Goal: Information Seeking & Learning: Find specific fact

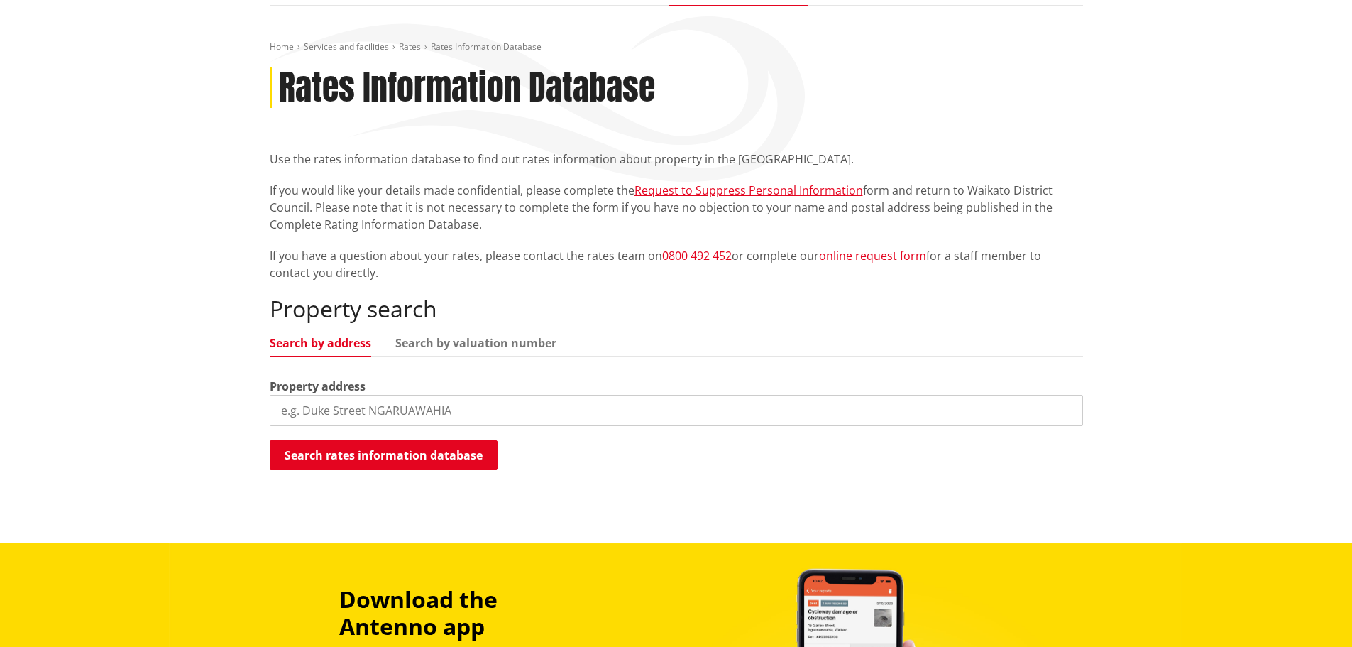
scroll to position [142, 0]
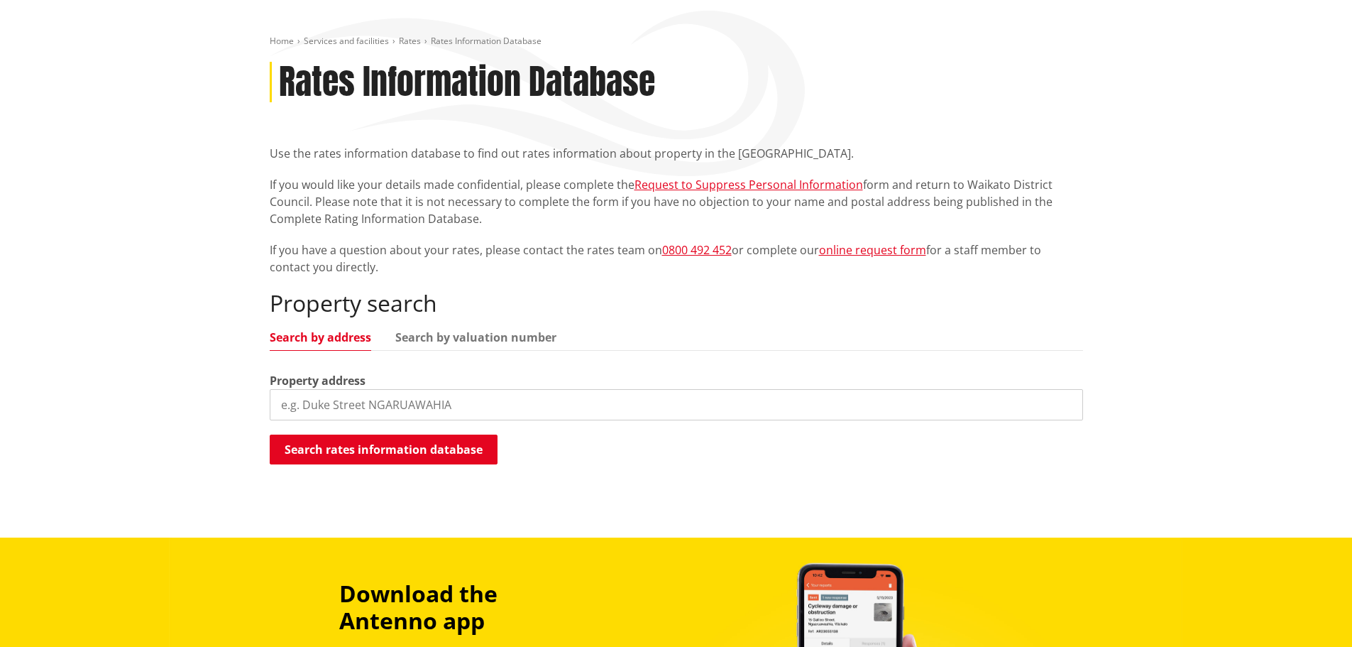
click at [409, 405] on input "search" at bounding box center [677, 404] width 814 height 31
type input "klondyke road"
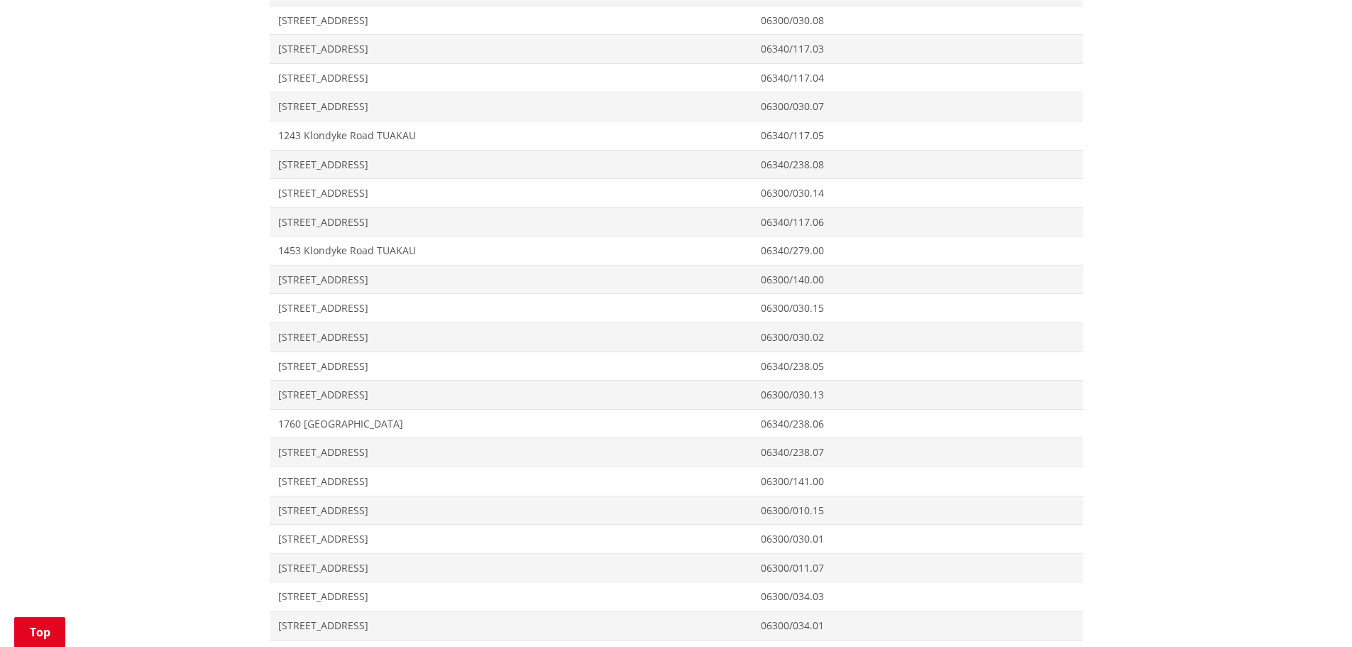
scroll to position [852, 0]
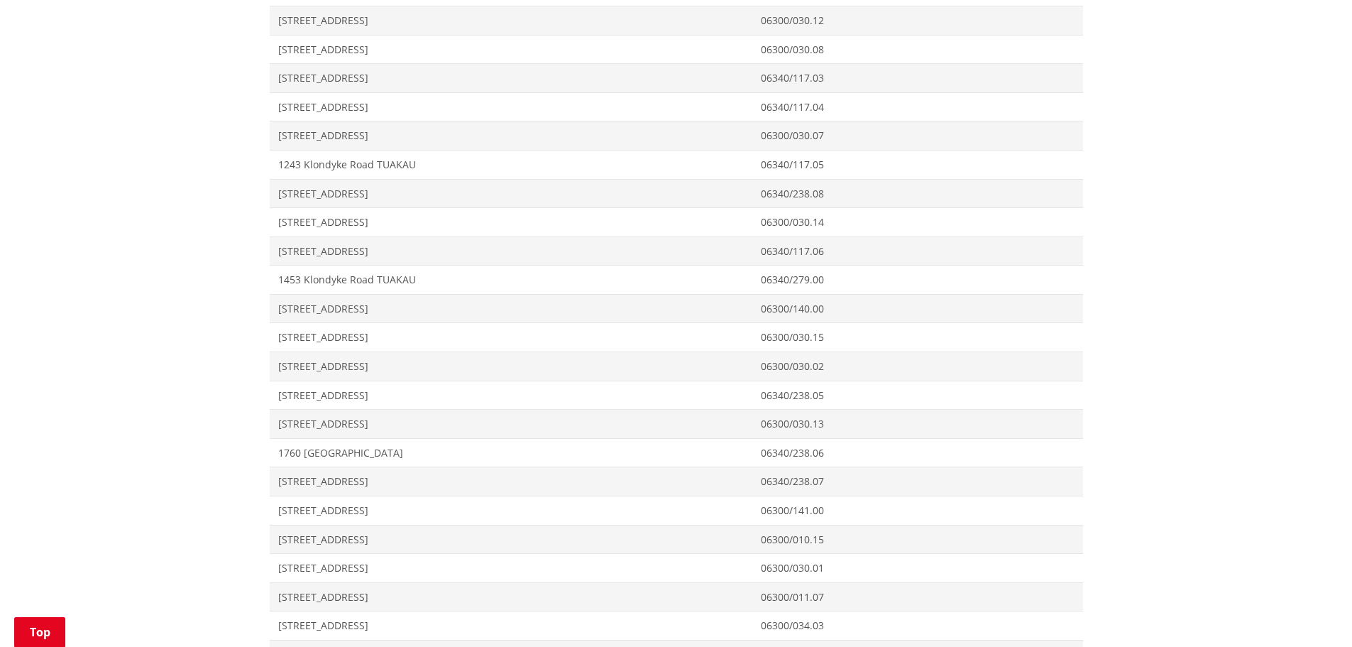
click at [147, 197] on div "Home Services and facilities Rates Rates Information Database Rates Information…" at bounding box center [676, 433] width 1352 height 2286
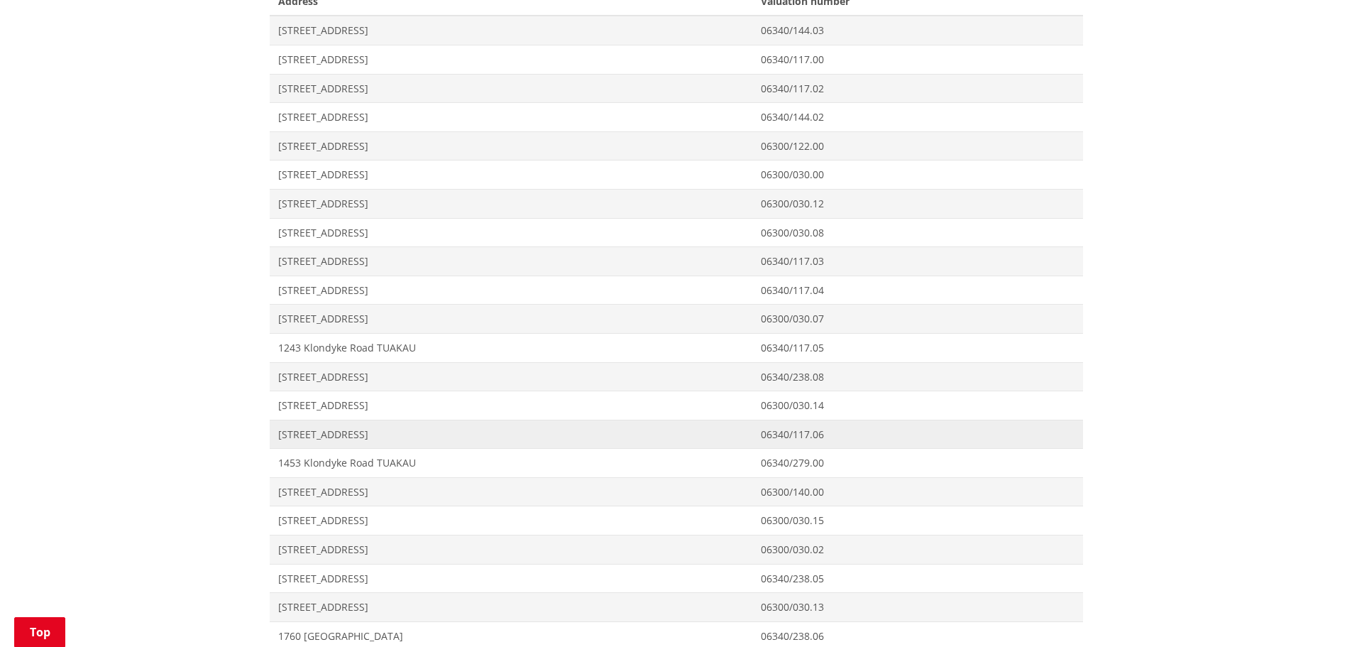
scroll to position [676, 0]
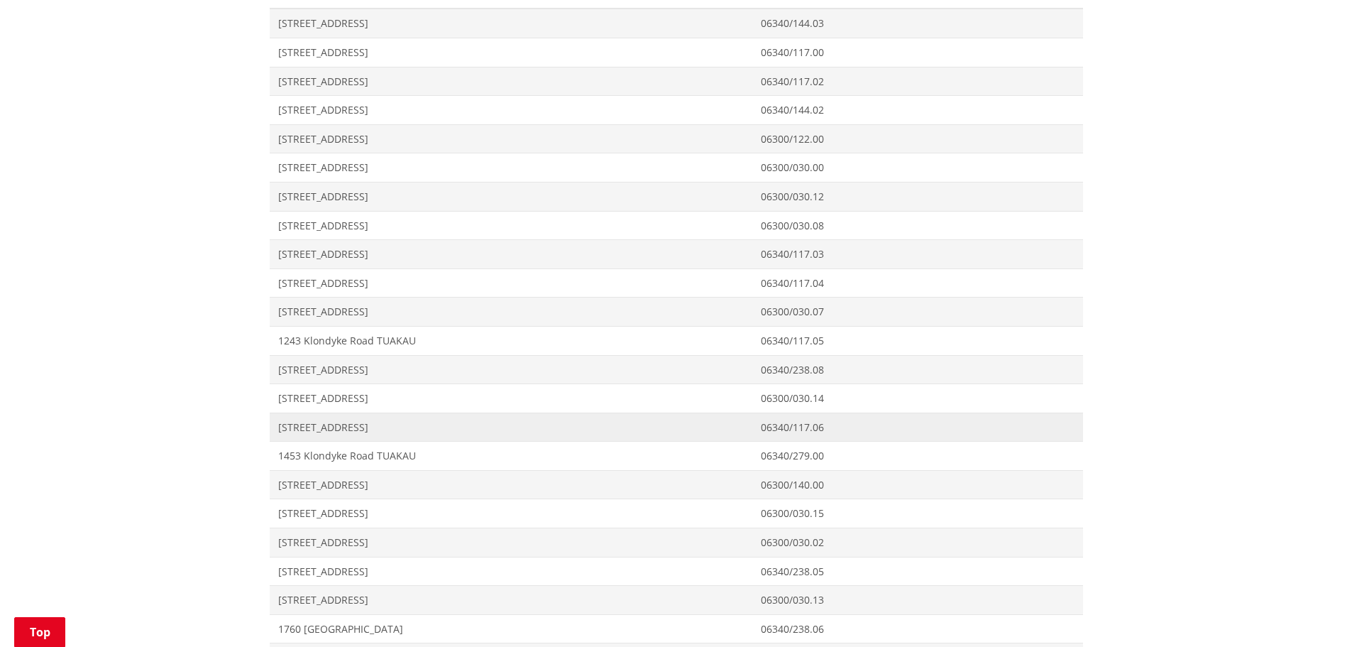
click at [346, 421] on span "[STREET_ADDRESS]" at bounding box center [511, 427] width 466 height 14
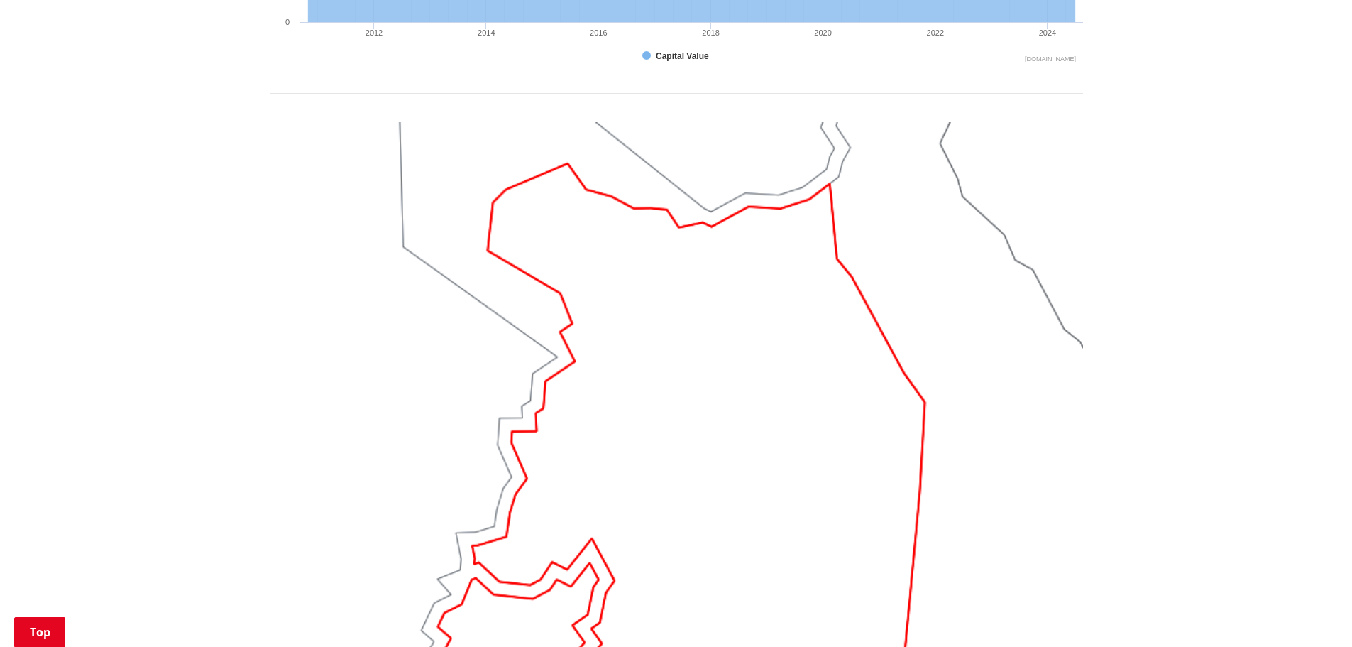
scroll to position [994, 0]
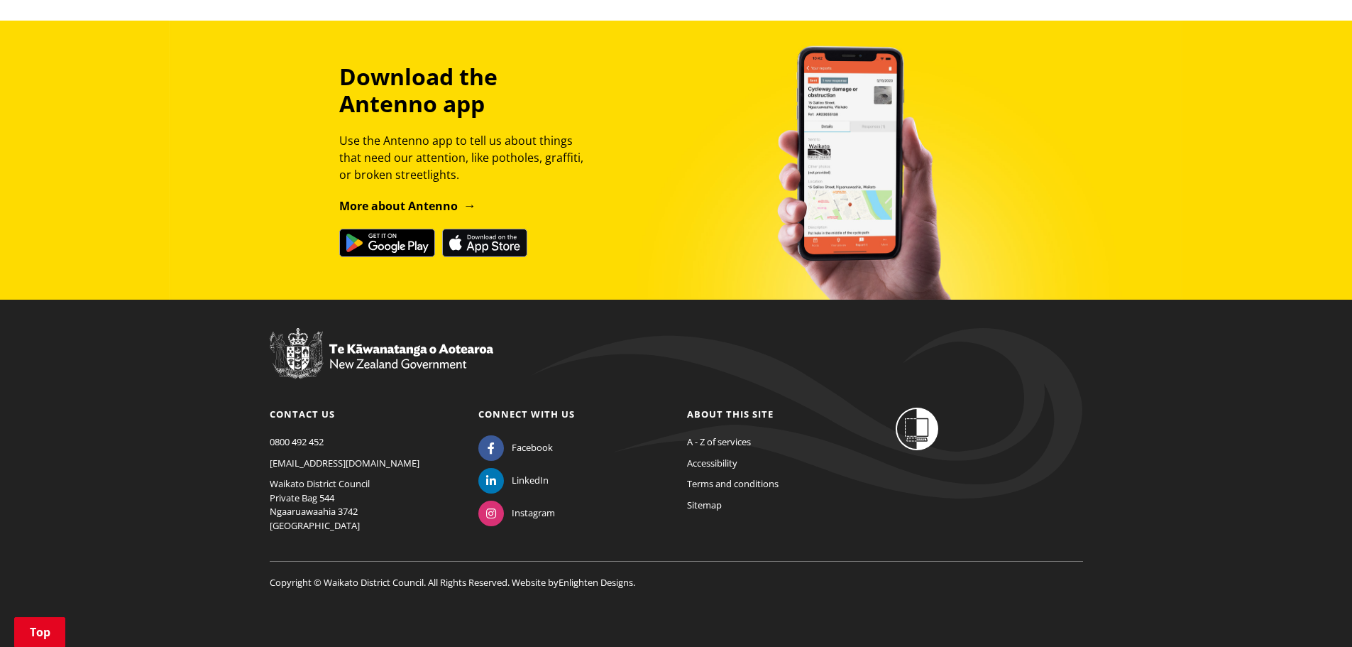
scroll to position [162, 0]
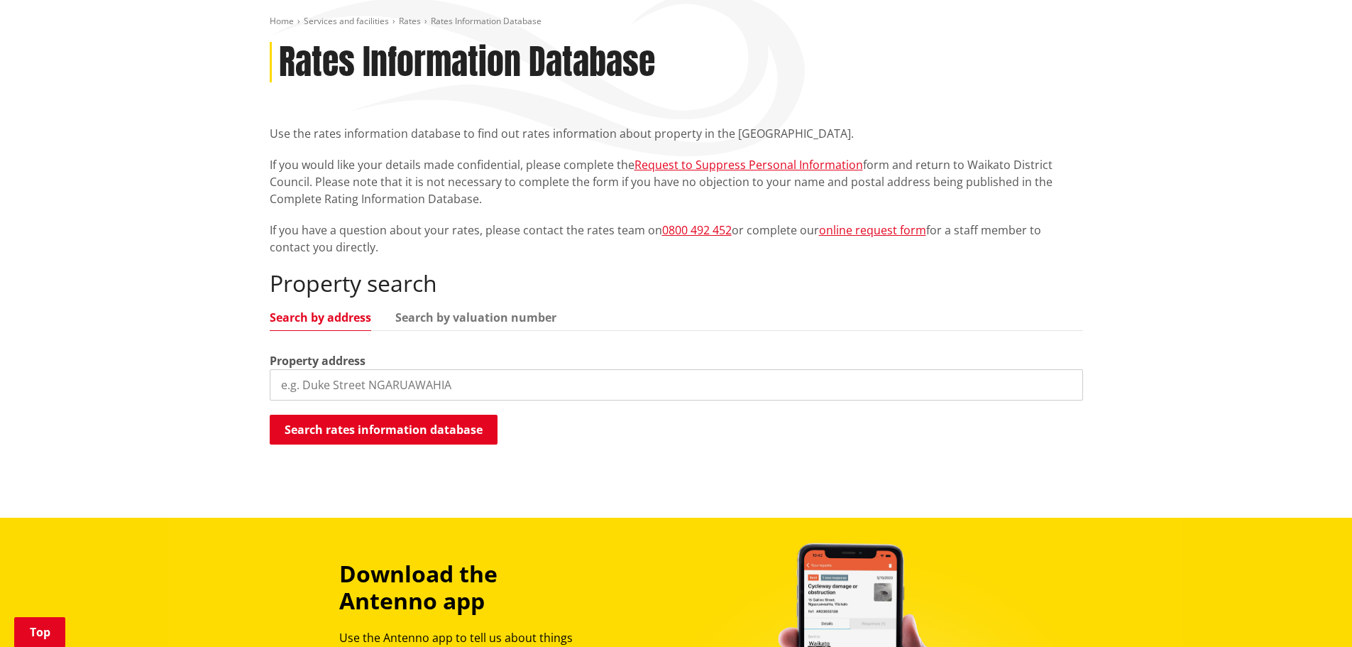
click at [366, 390] on input "search" at bounding box center [677, 384] width 814 height 31
type input "[GEOGRAPHIC_DATA]"
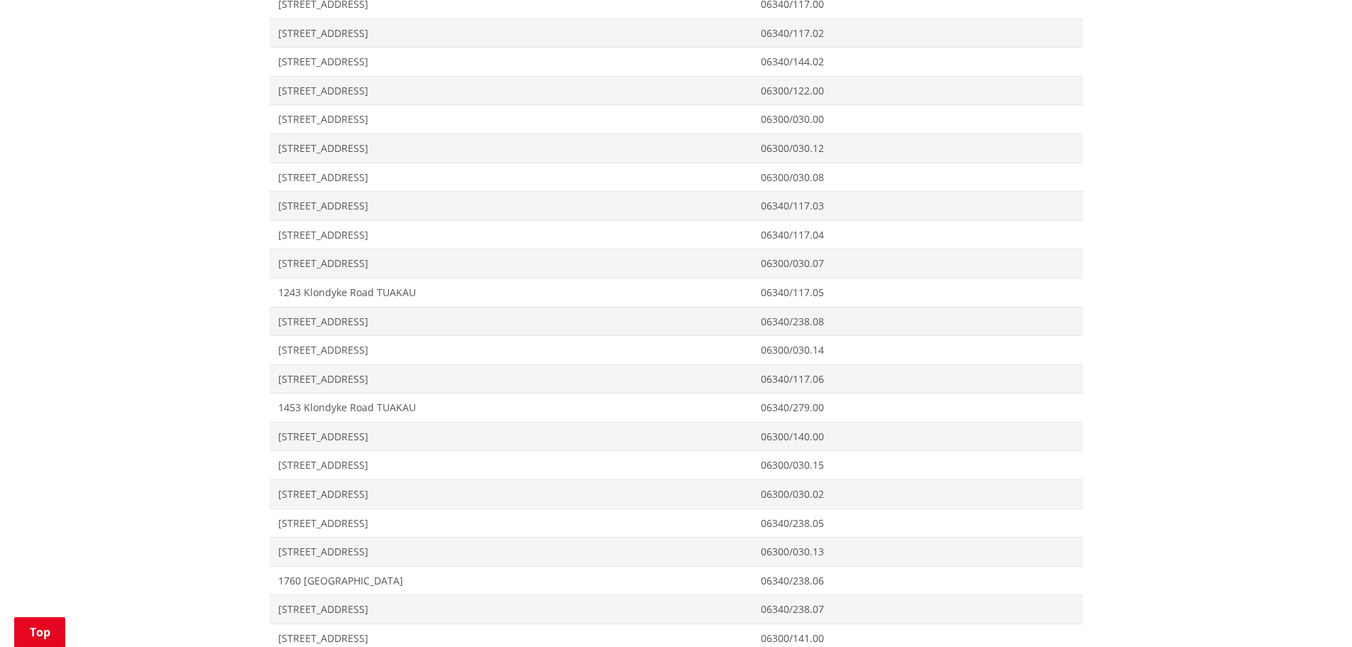
scroll to position [730, 0]
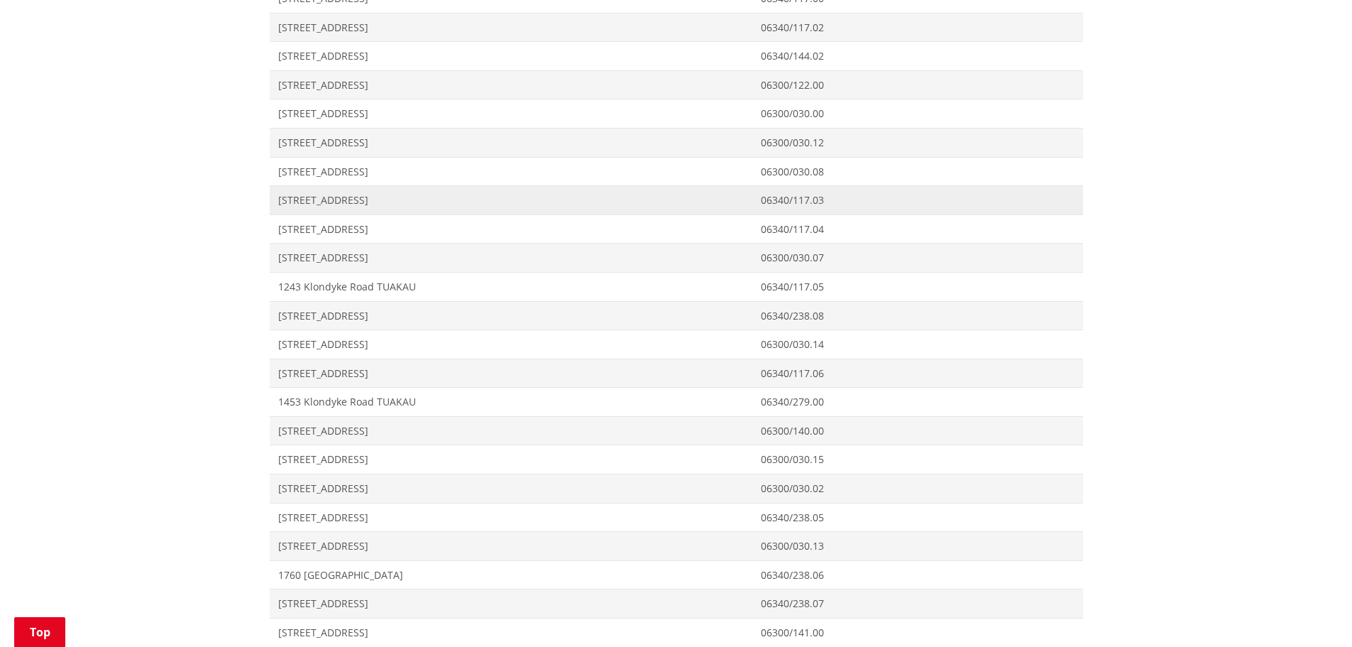
drag, startPoint x: 338, startPoint y: 285, endPoint x: 330, endPoint y: 199, distance: 86.3
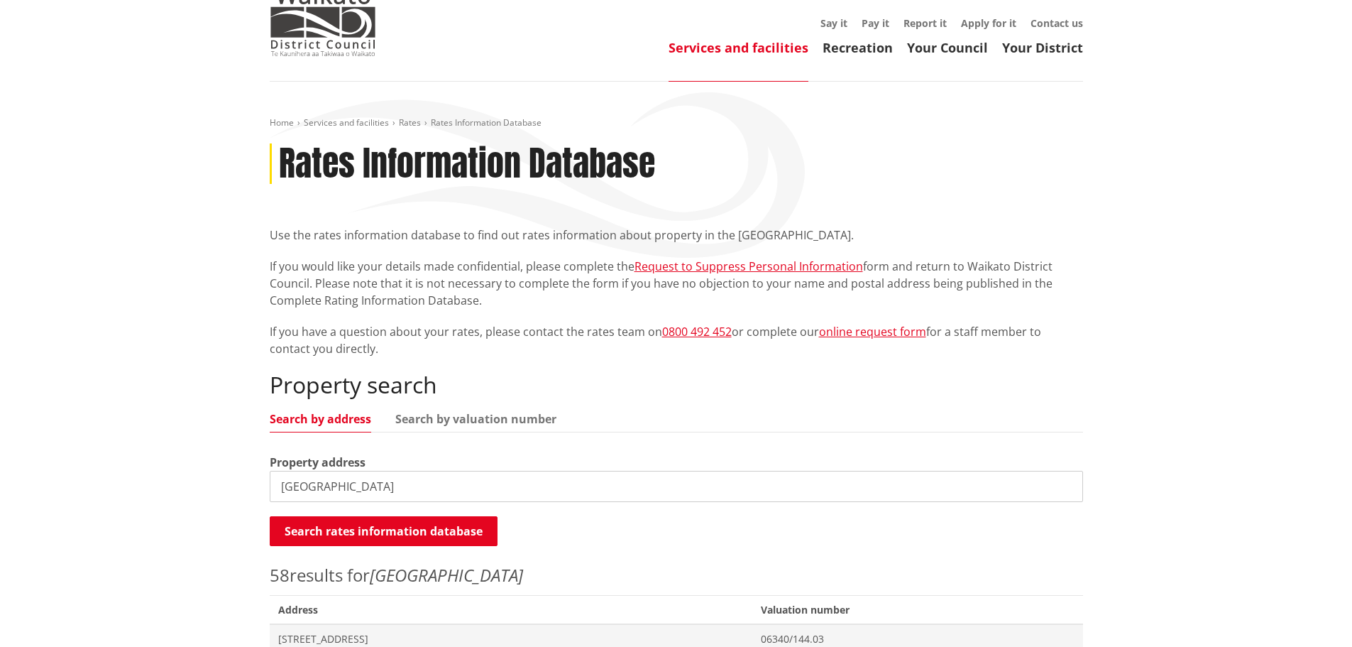
scroll to position [0, 0]
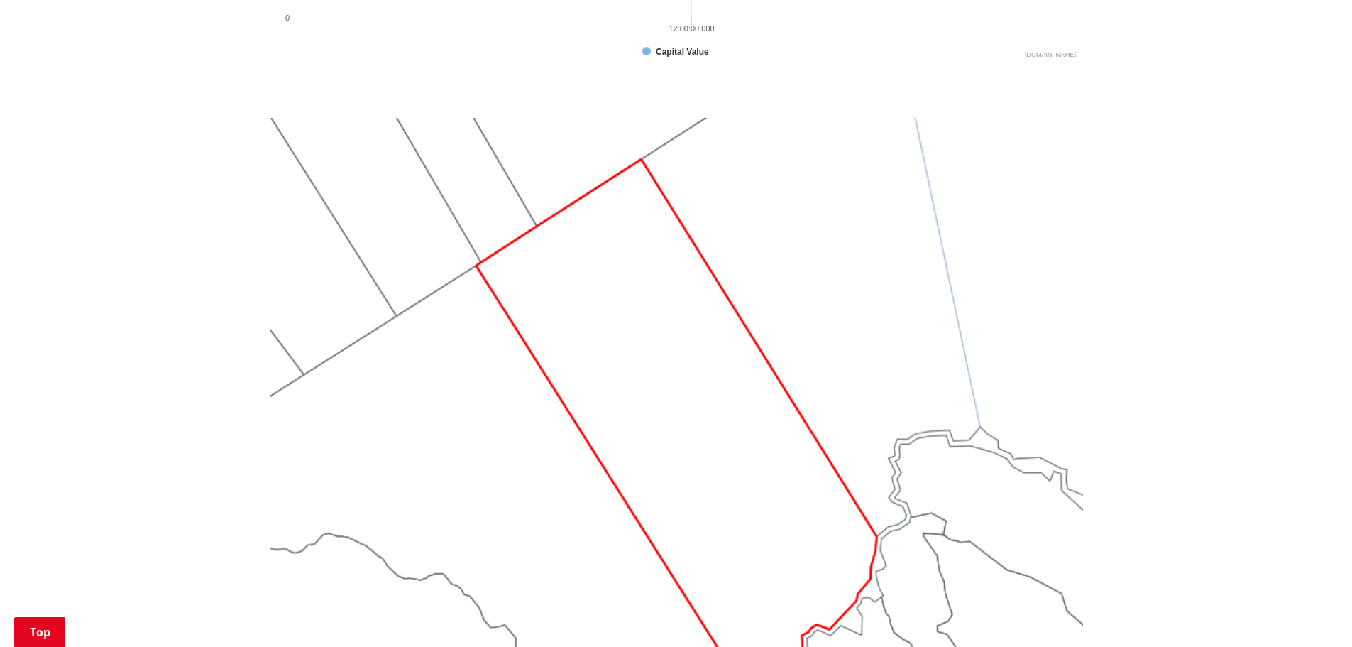
scroll to position [1065, 0]
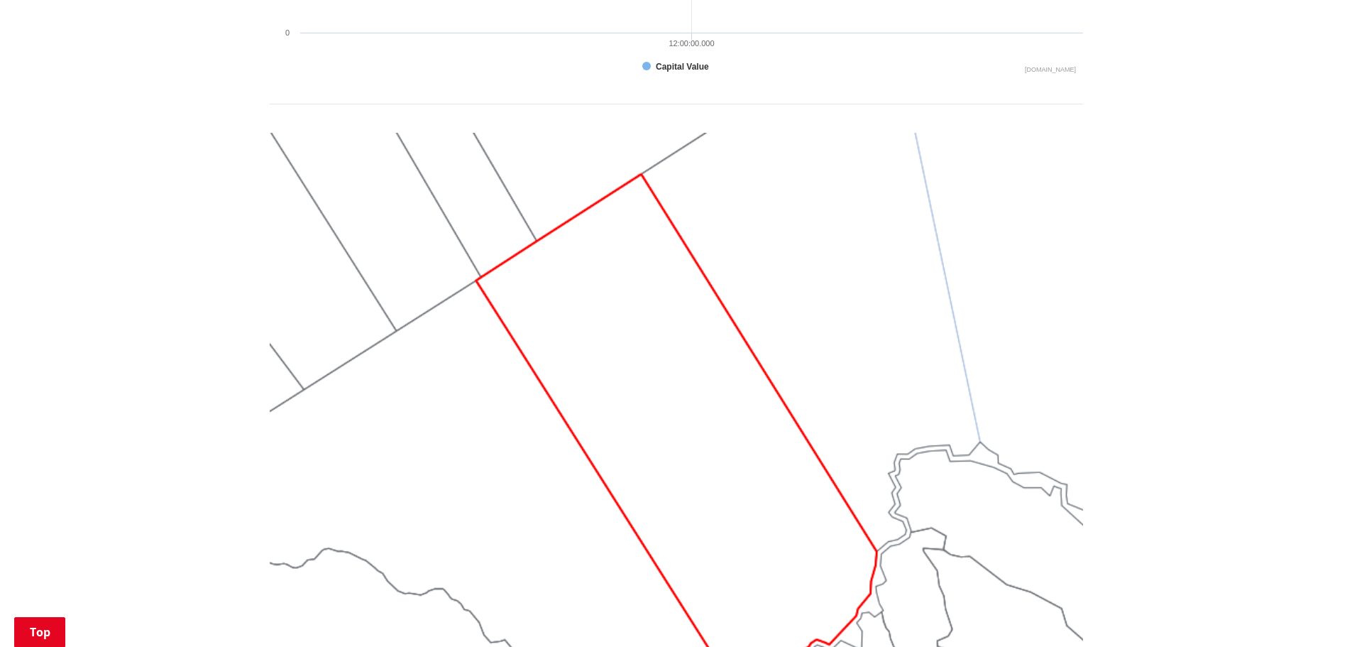
click at [882, 236] on img at bounding box center [677, 438] width 814 height 611
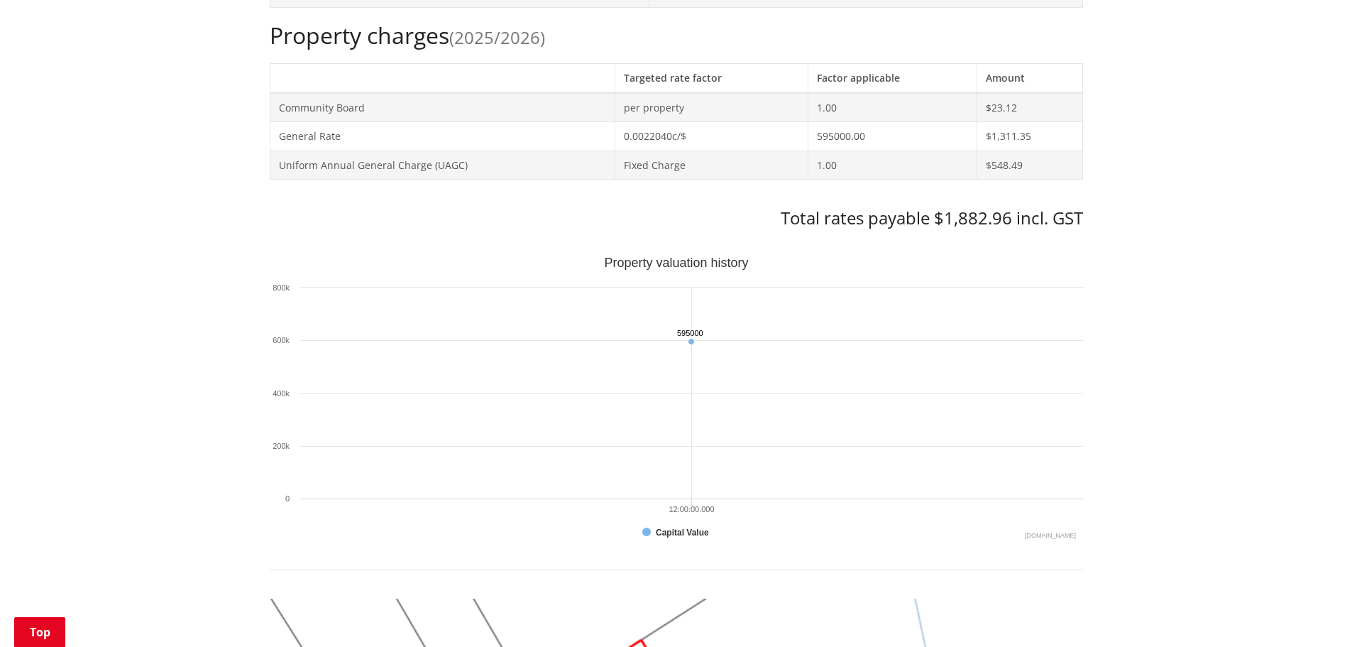
scroll to position [426, 0]
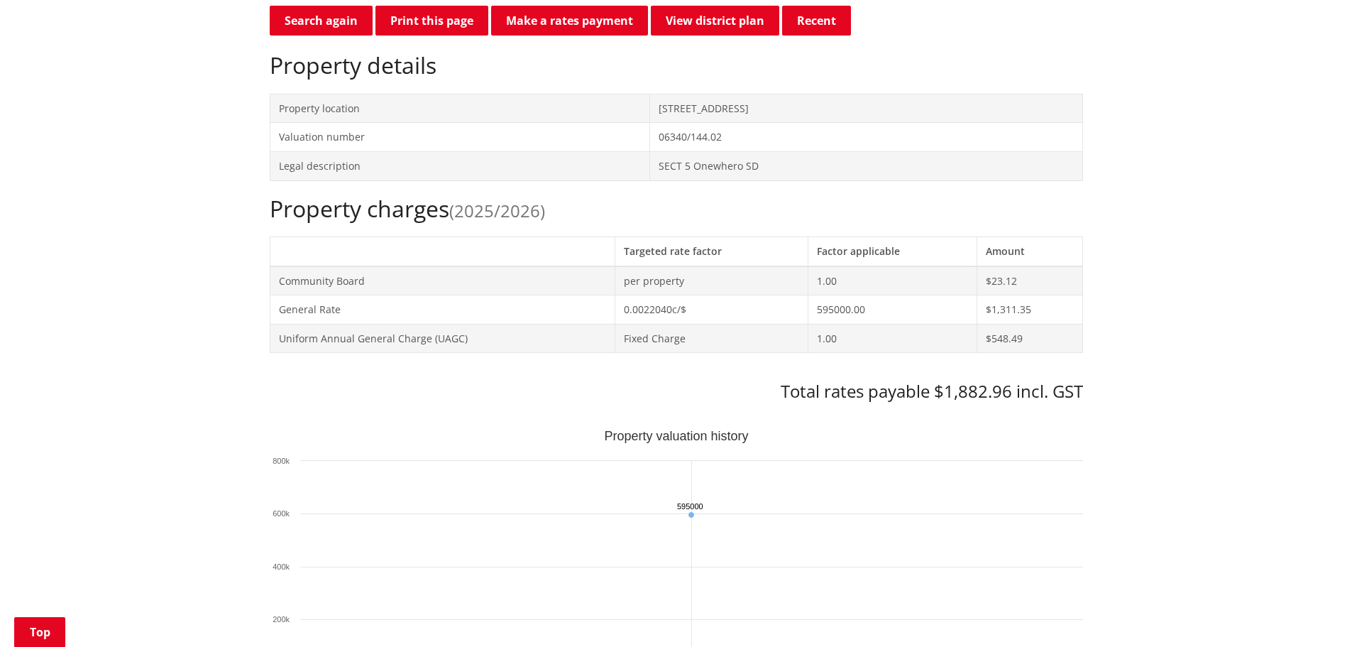
click at [850, 307] on td "595000.00" at bounding box center [893, 309] width 168 height 29
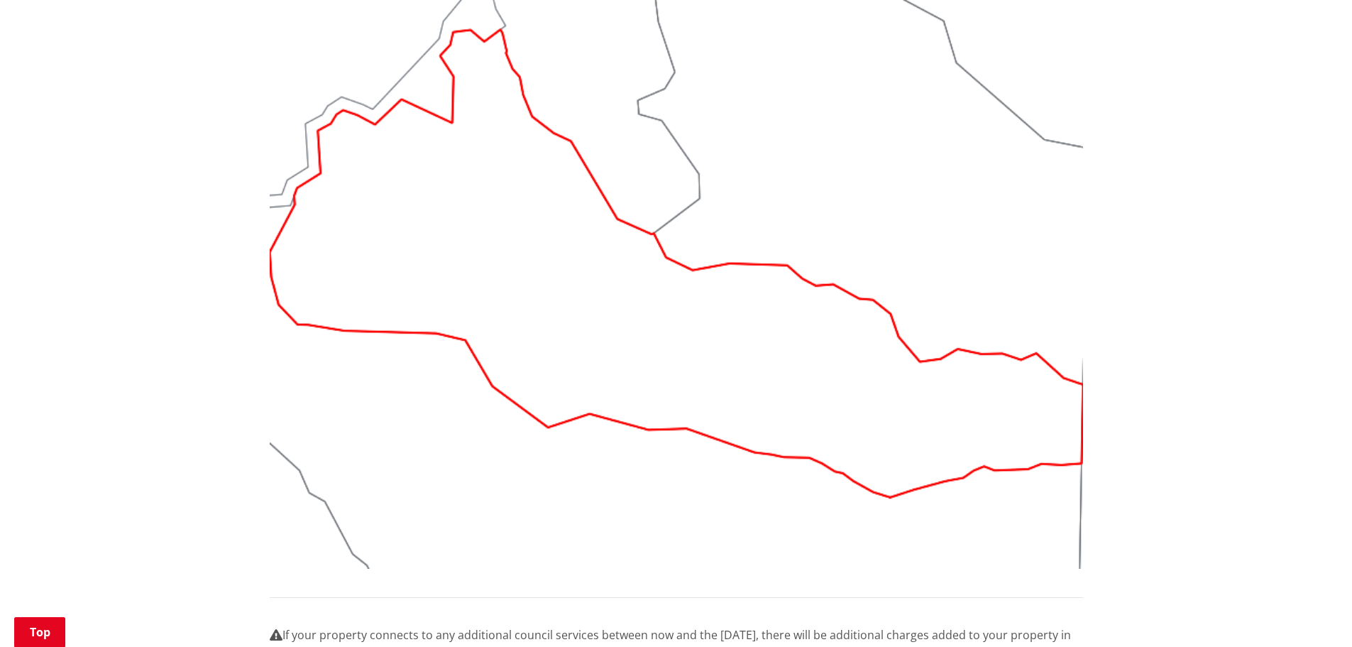
scroll to position [1136, 0]
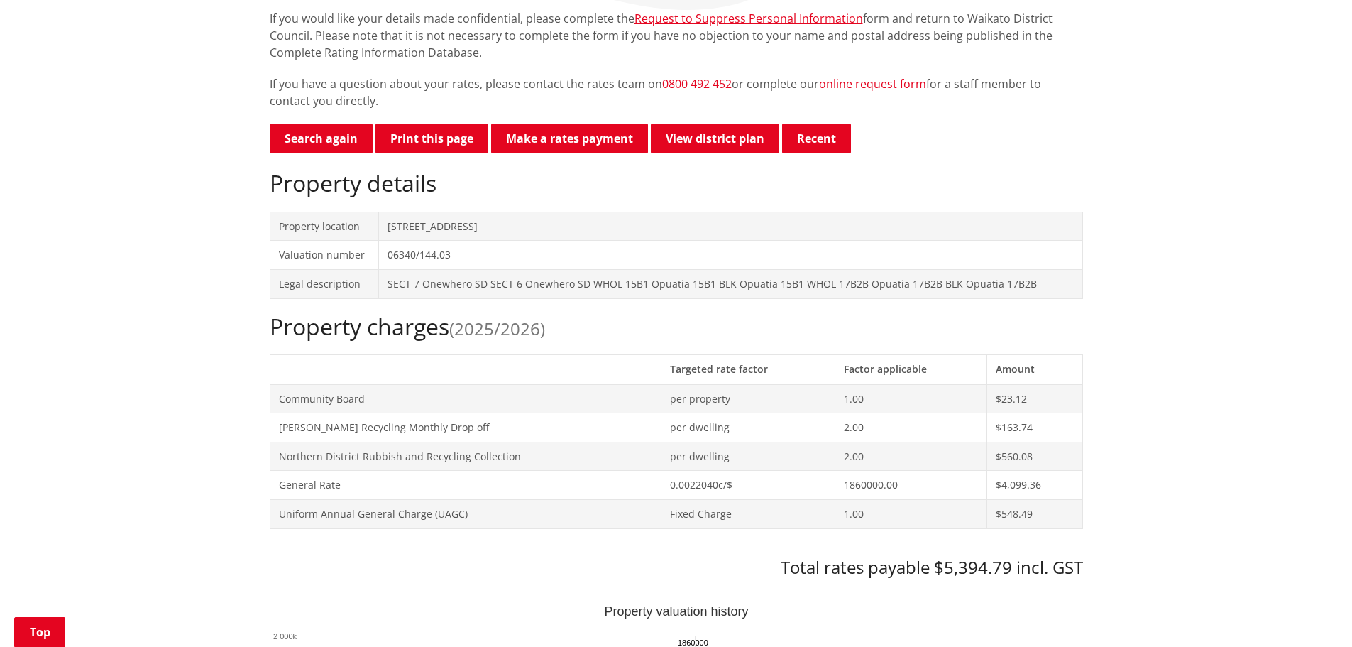
scroll to position [284, 0]
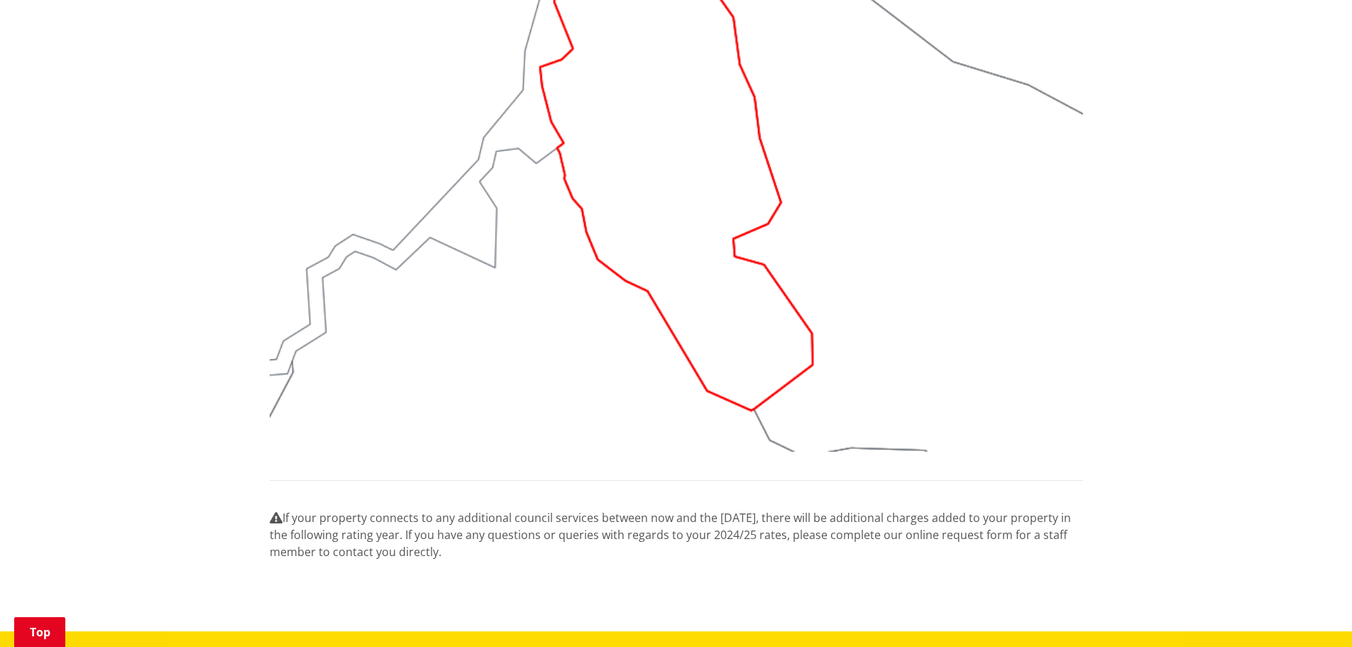
scroll to position [1491, 0]
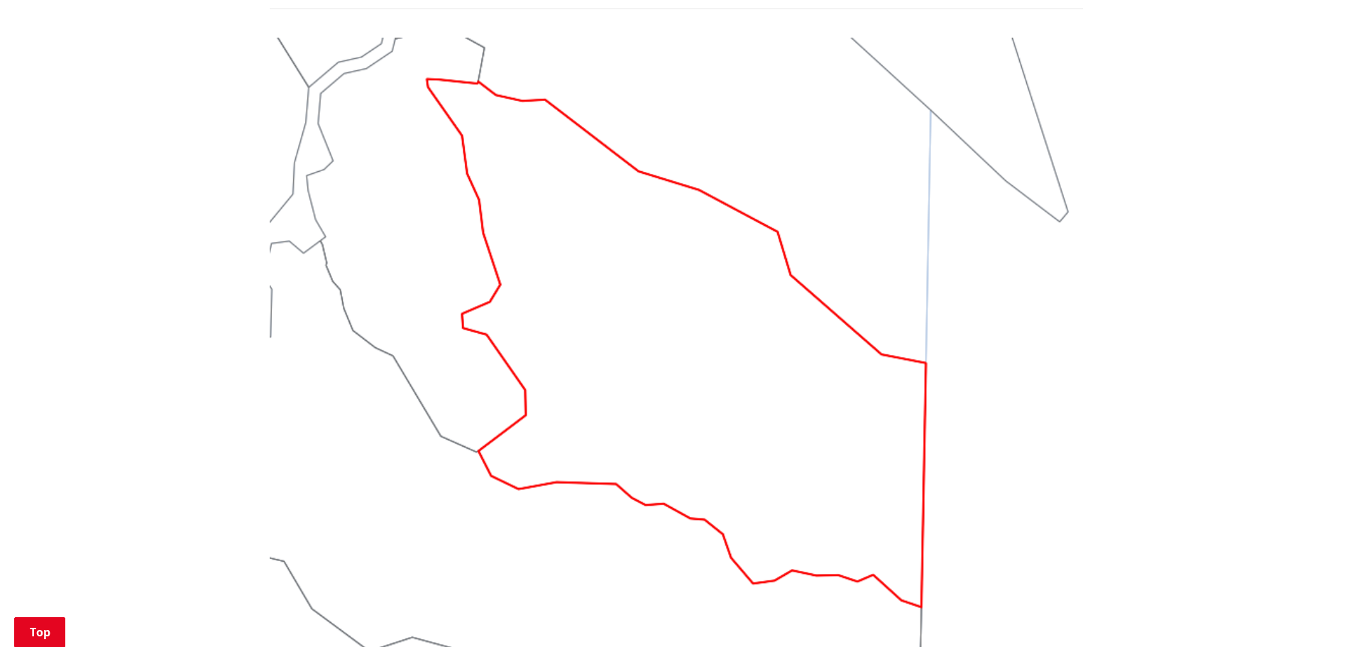
scroll to position [1349, 0]
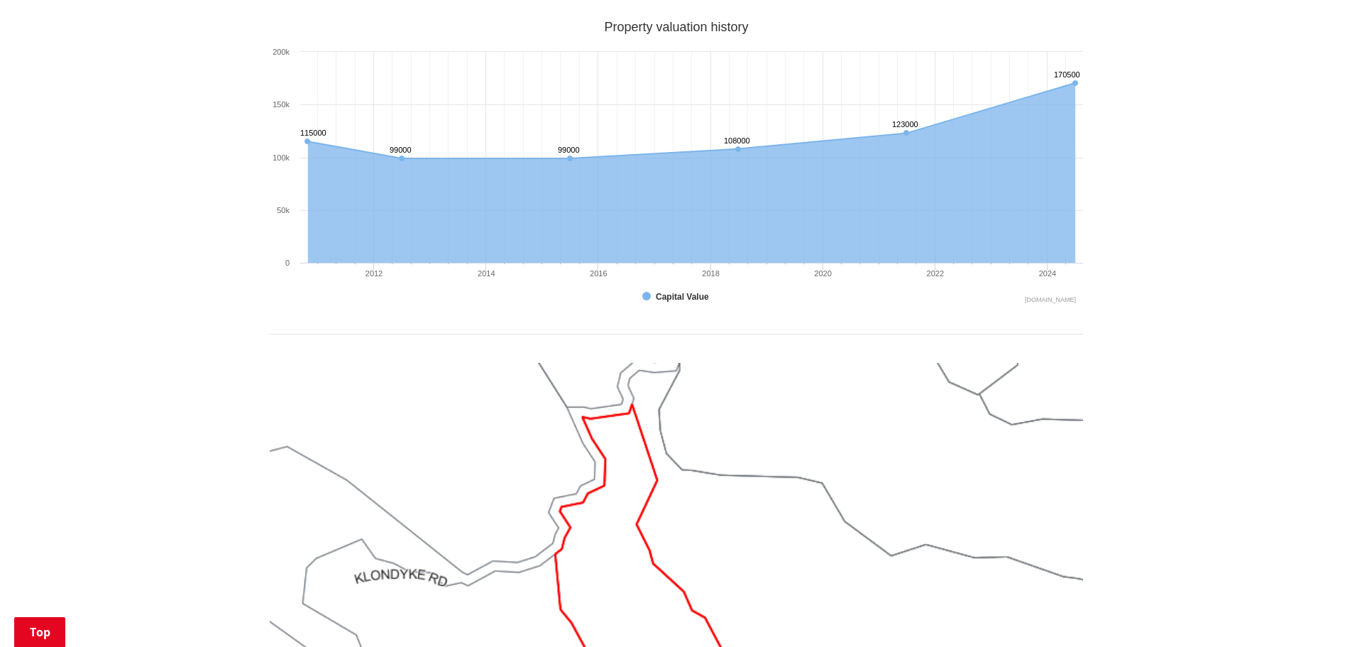
scroll to position [1207, 0]
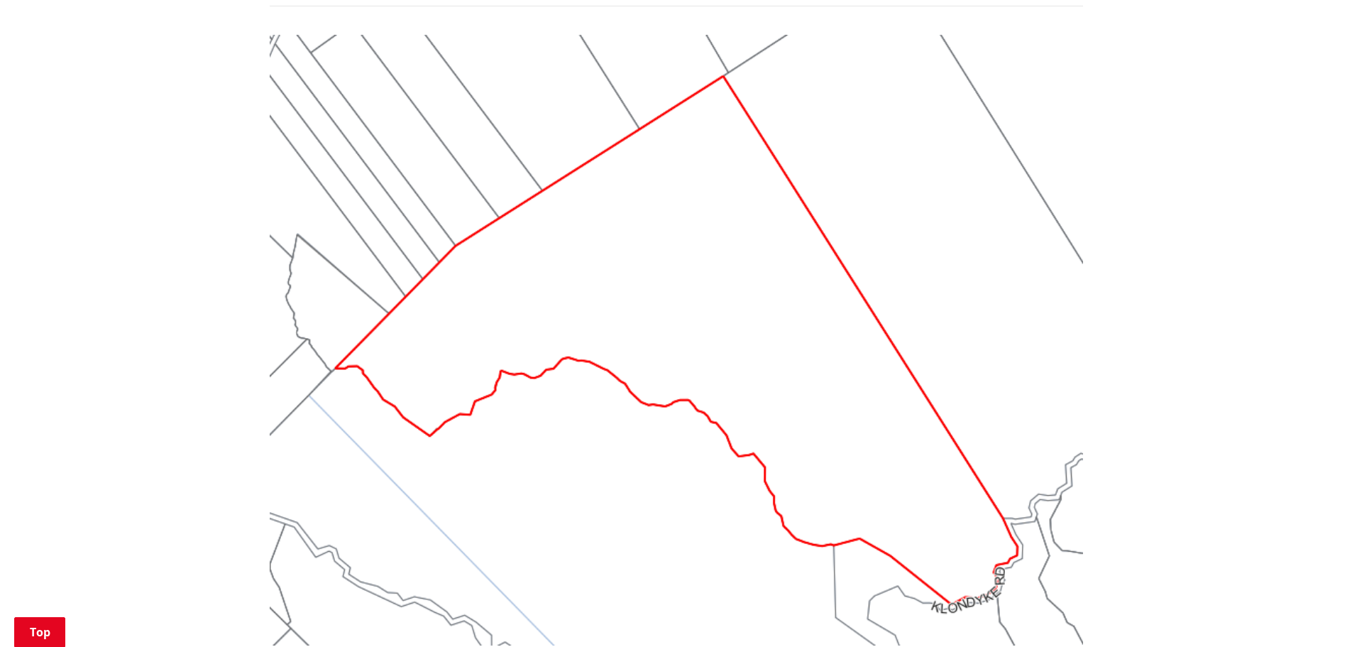
scroll to position [1207, 0]
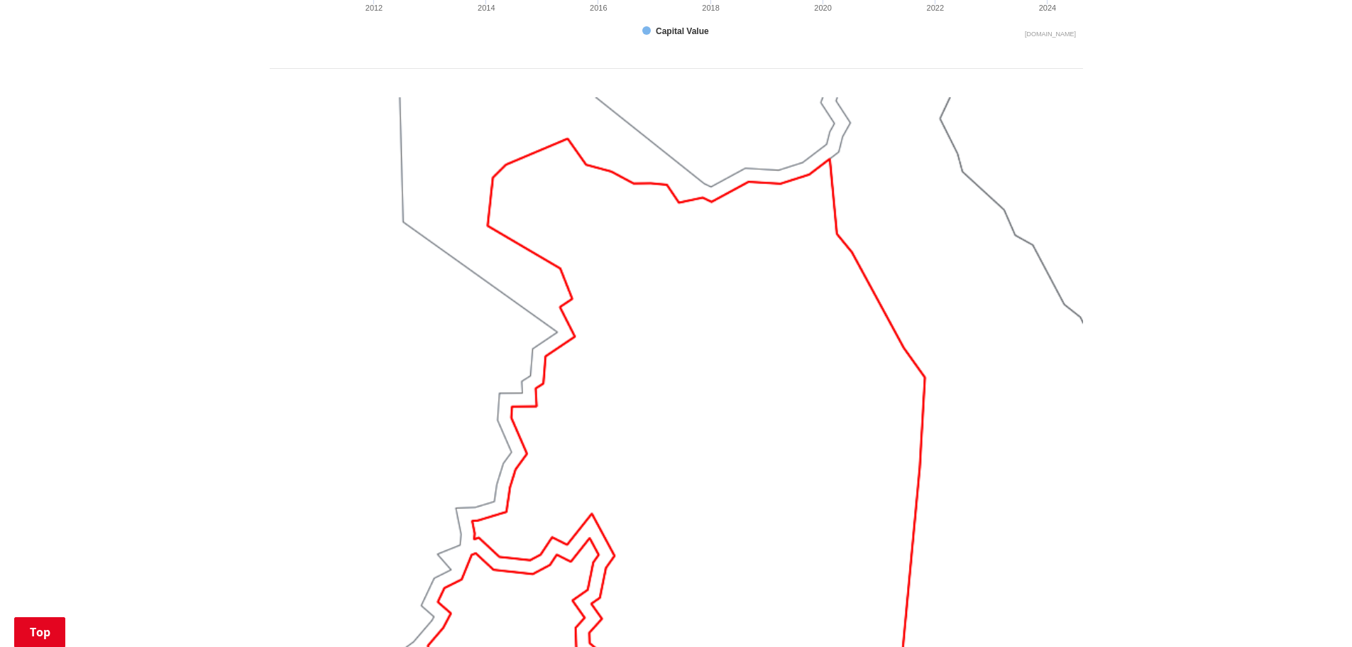
scroll to position [1136, 0]
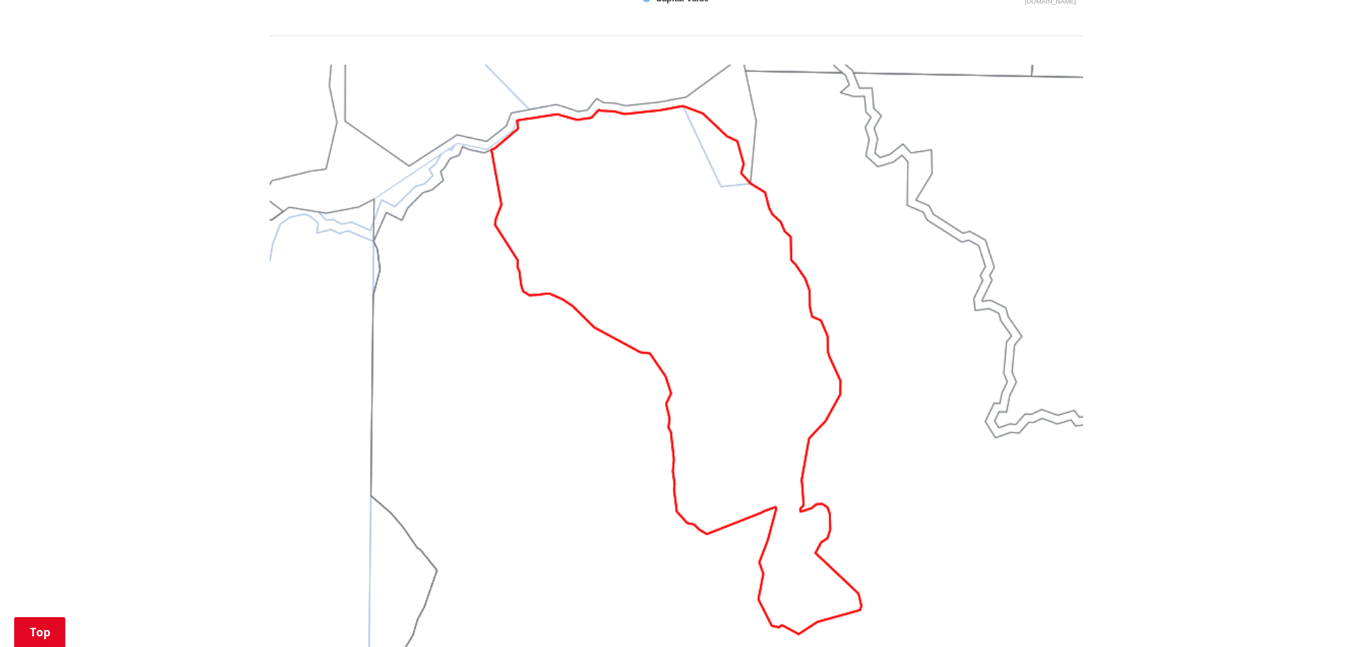
scroll to position [1207, 0]
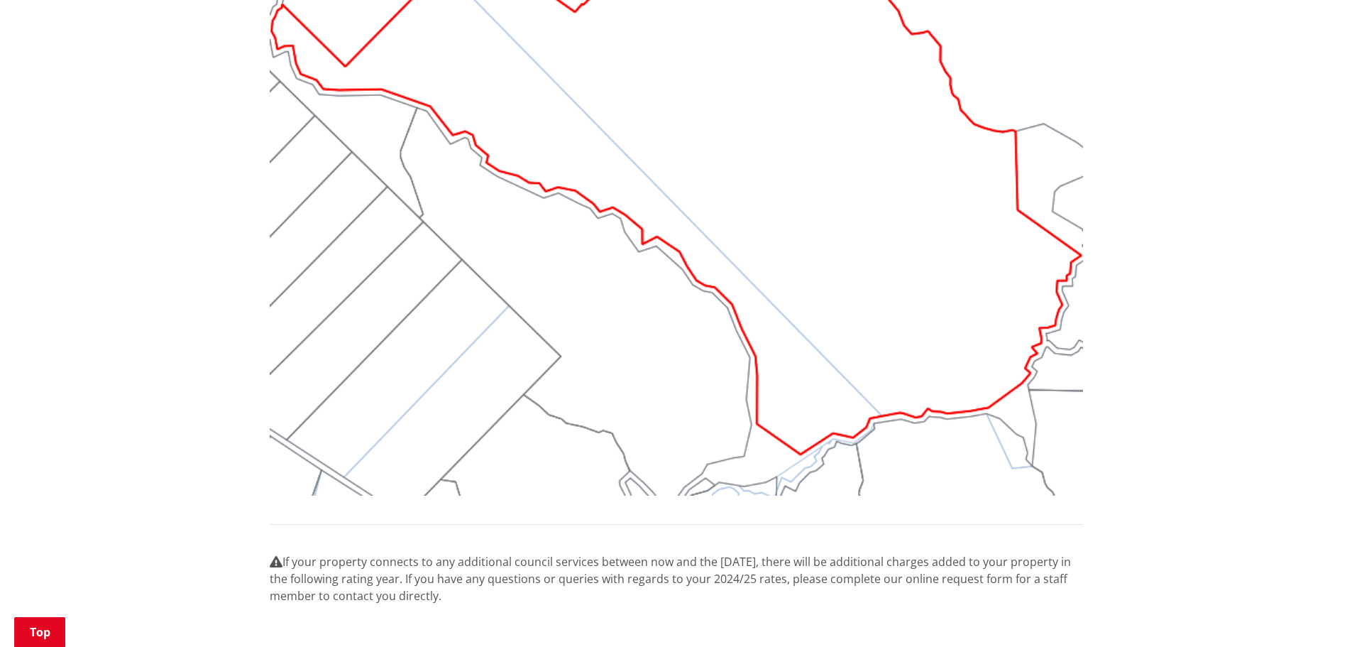
scroll to position [1349, 0]
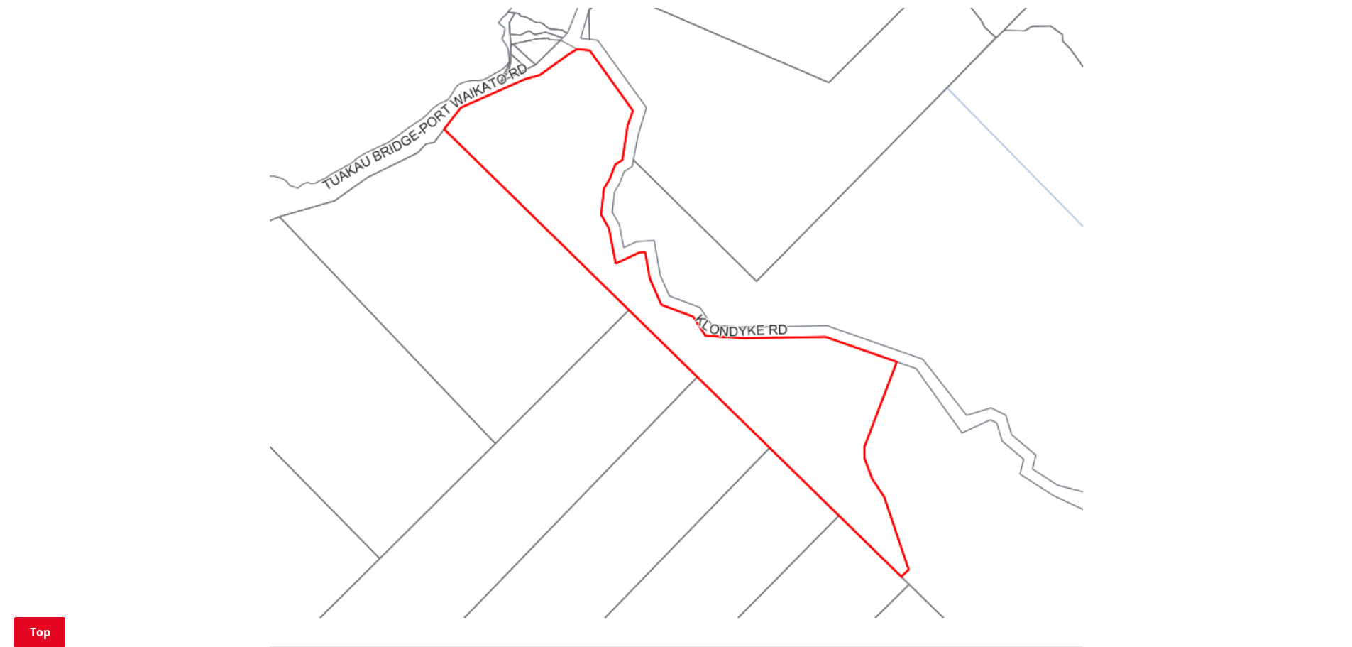
scroll to position [1278, 0]
